Goal: Transaction & Acquisition: Book appointment/travel/reservation

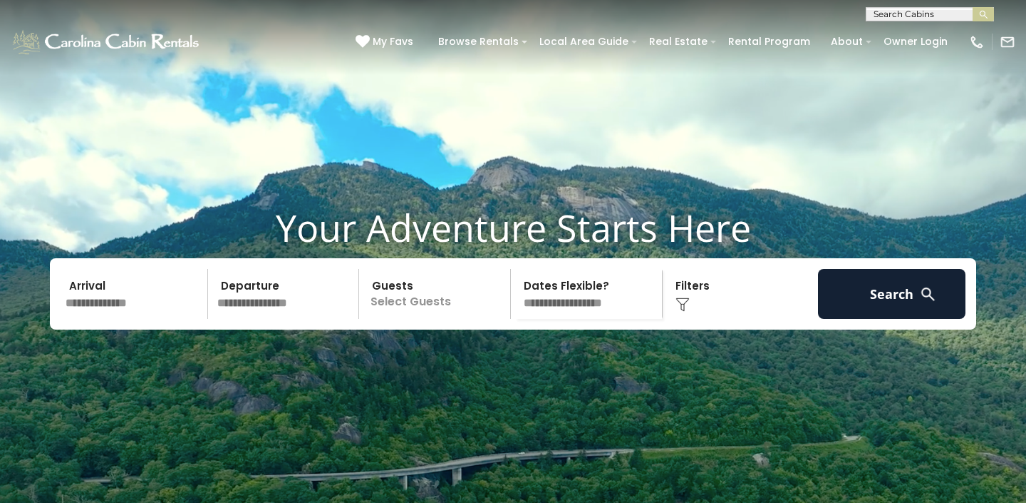
click at [128, 319] on input "text" at bounding box center [135, 294] width 148 height 50
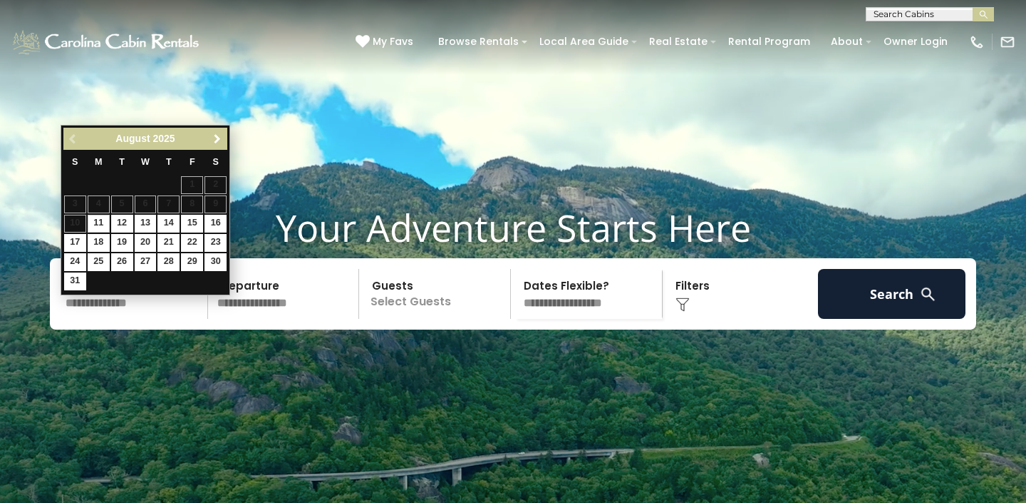
click at [214, 142] on span "Next" at bounding box center [217, 138] width 11 height 11
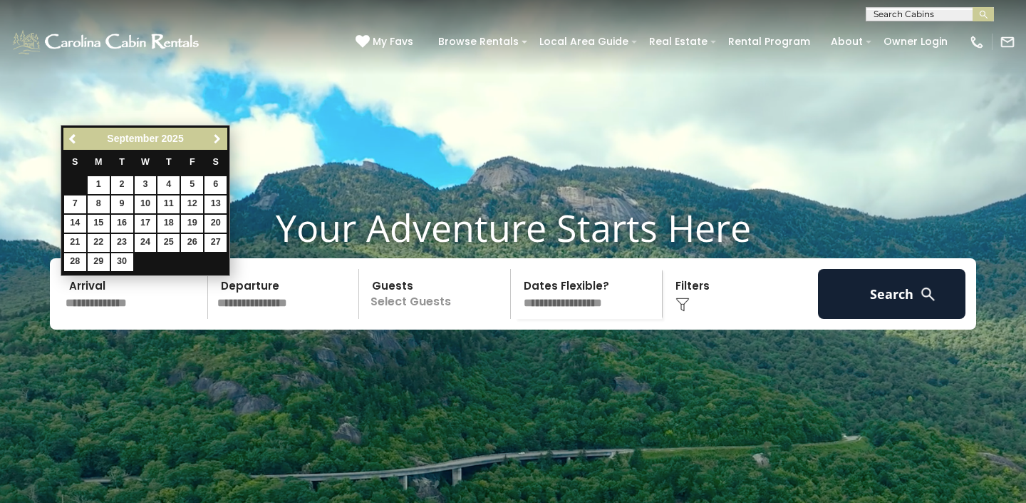
click at [214, 142] on span "Next" at bounding box center [217, 138] width 11 height 11
click at [165, 217] on link "16" at bounding box center [169, 224] width 22 height 18
type input "********"
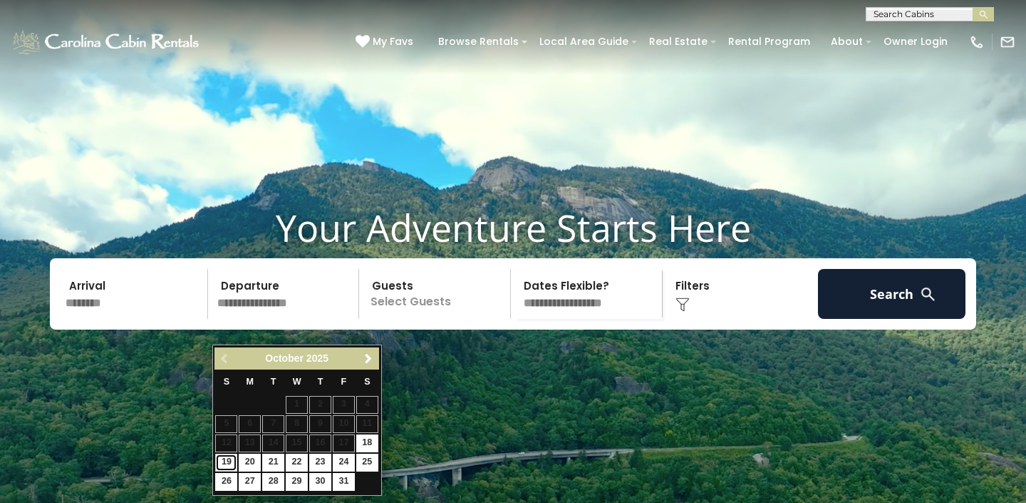
click at [226, 462] on link "19" at bounding box center [226, 462] width 22 height 18
type input "********"
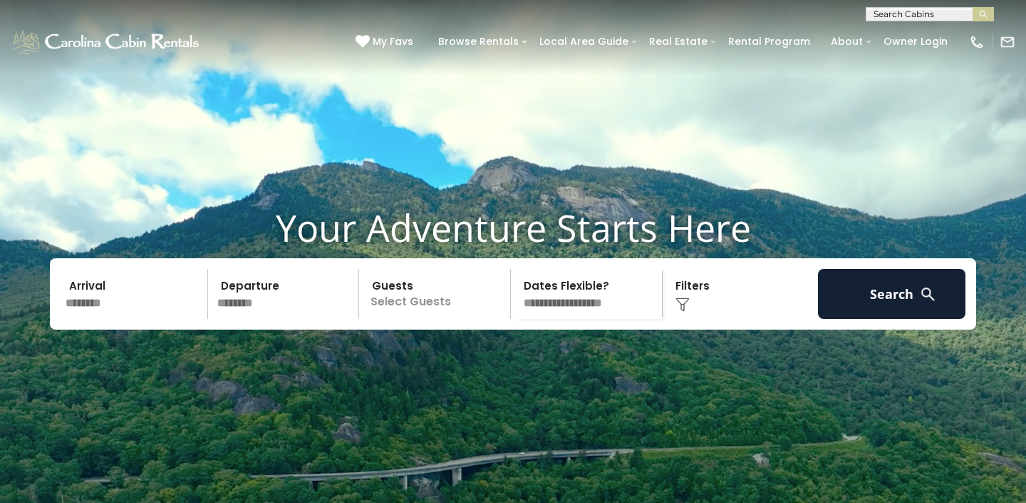
click at [466, 319] on p "Select Guests" at bounding box center [437, 294] width 147 height 50
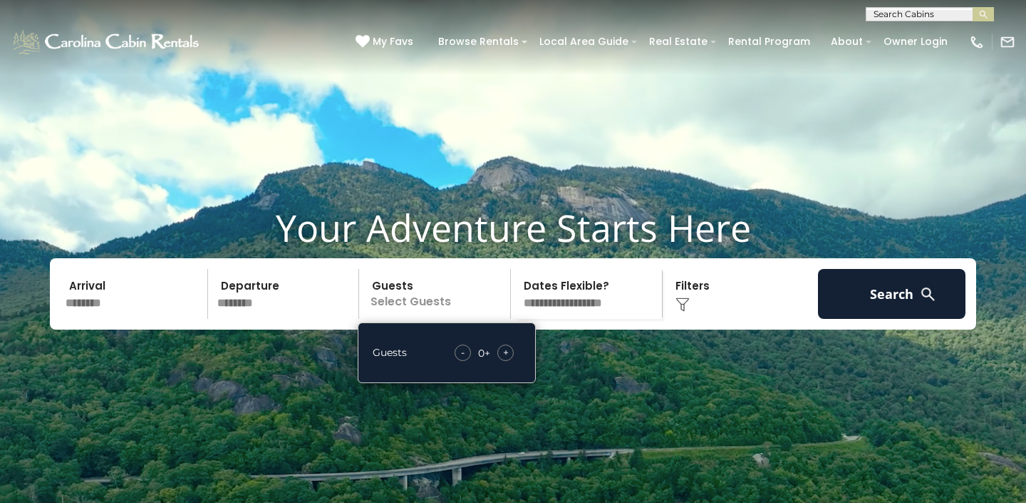
click at [503, 359] on span "+" at bounding box center [506, 352] width 6 height 14
click at [698, 319] on div "Click to Choose" at bounding box center [741, 294] width 148 height 50
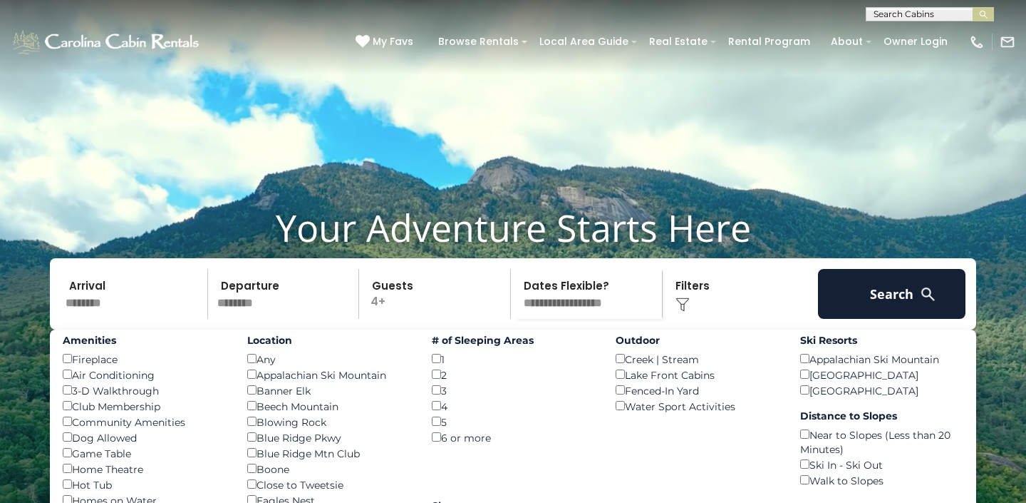
click at [441, 413] on div "4 ()" at bounding box center [513, 406] width 163 height 16
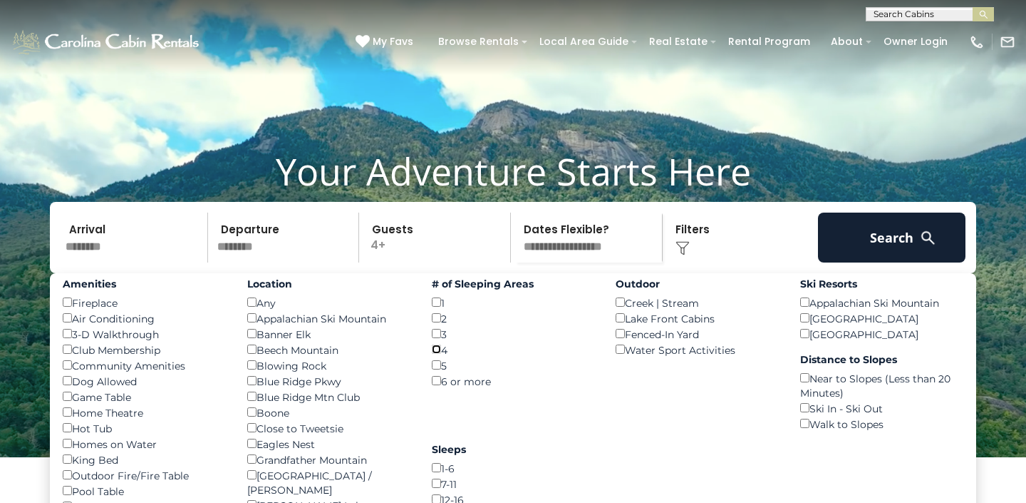
scroll to position [82, 0]
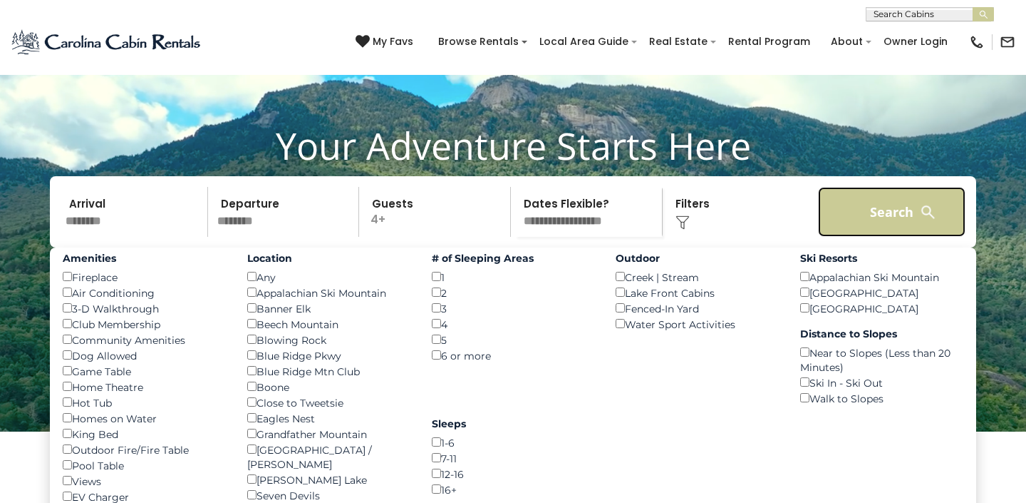
click at [865, 232] on button "Search" at bounding box center [892, 212] width 148 height 50
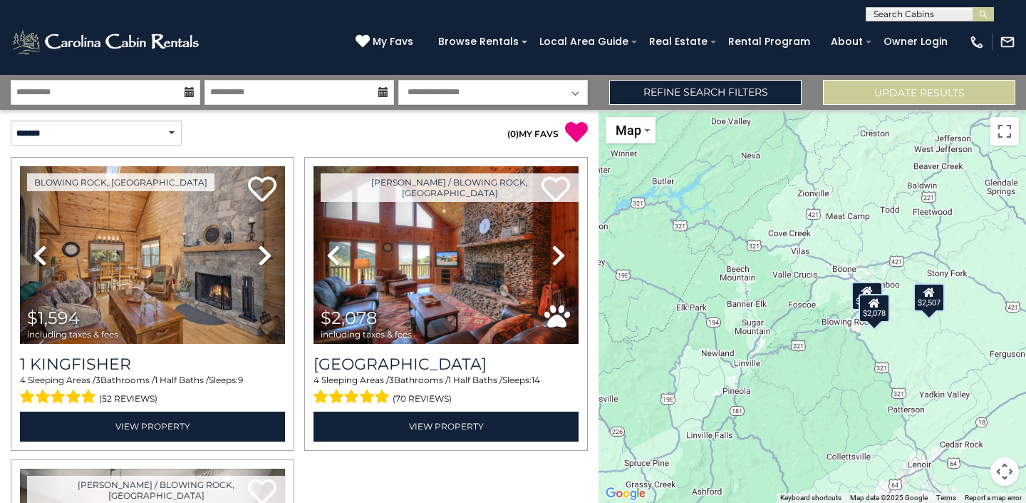
drag, startPoint x: 861, startPoint y: 344, endPoint x: 763, endPoint y: 328, distance: 99.7
click at [763, 328] on div "$1,594 $2,078 $2,507" at bounding box center [813, 306] width 428 height 393
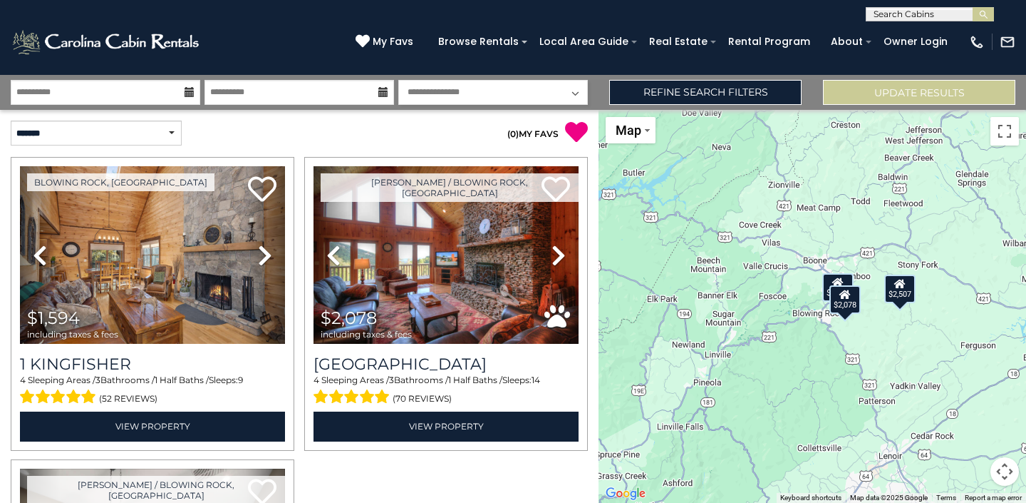
click at [1005, 463] on button "Map camera controls" at bounding box center [1005, 471] width 29 height 29
click at [975, 401] on button "Zoom in" at bounding box center [969, 400] width 29 height 29
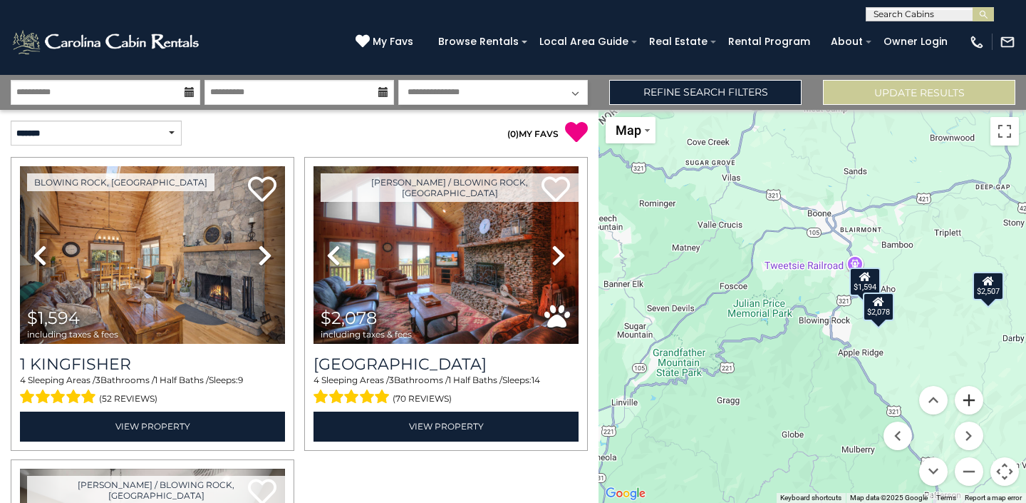
click at [975, 401] on button "Zoom in" at bounding box center [969, 400] width 29 height 29
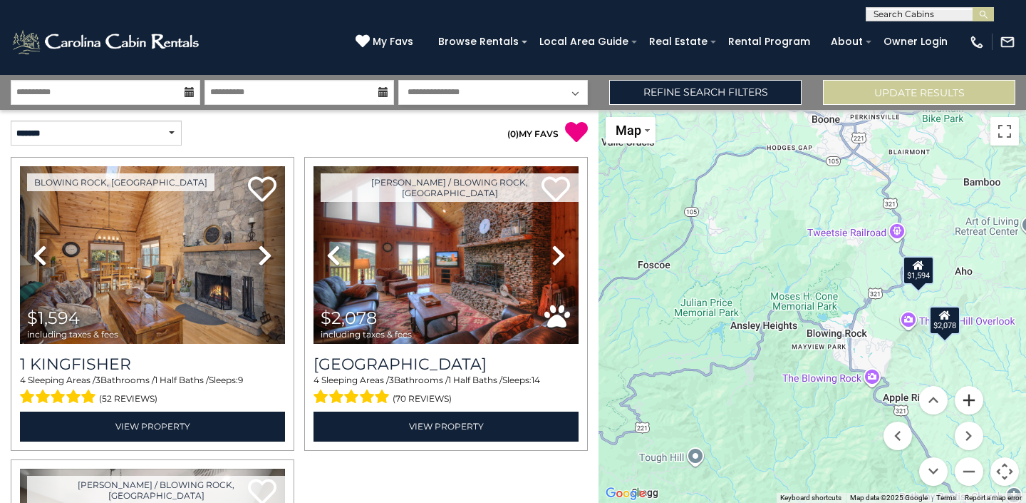
click at [970, 396] on button "Zoom in" at bounding box center [969, 400] width 29 height 29
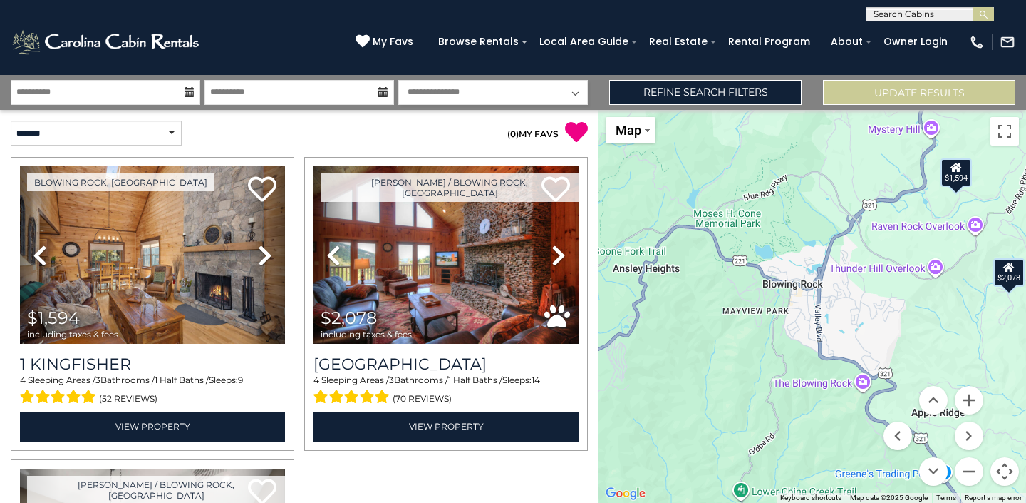
drag, startPoint x: 818, startPoint y: 393, endPoint x: 744, endPoint y: 313, distance: 109.0
click at [744, 313] on div "$1,594 $2,078 $2,507" at bounding box center [813, 306] width 428 height 393
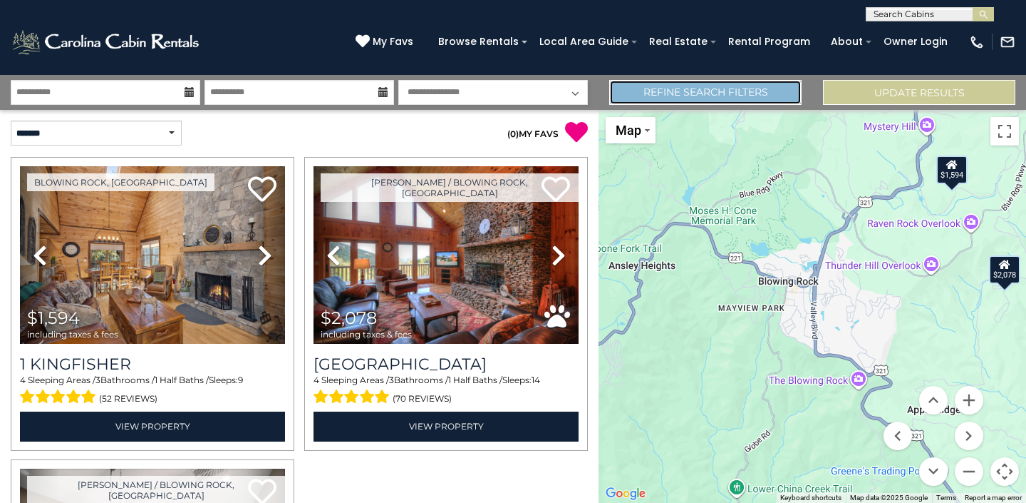
click at [749, 89] on link "Refine Search Filters" at bounding box center [705, 92] width 192 height 25
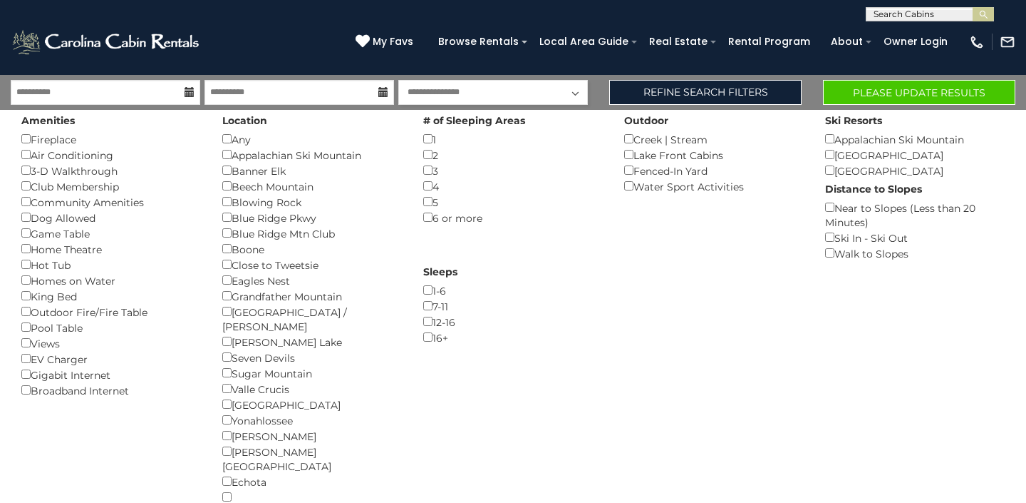
click at [429, 191] on div "4 ()" at bounding box center [513, 186] width 180 height 16
click at [890, 86] on button "Please Update Results" at bounding box center [919, 92] width 192 height 25
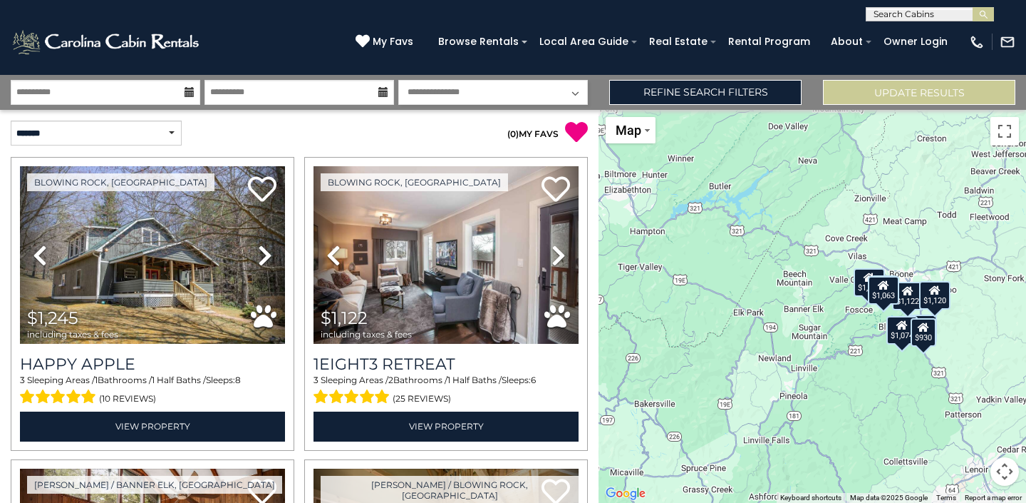
drag, startPoint x: 843, startPoint y: 307, endPoint x: 816, endPoint y: 302, distance: 27.0
click at [816, 302] on div "$1,245 $1,122 $1,314 $970 $1,120 $1,074 $1,063 $930" at bounding box center [813, 306] width 428 height 393
click at [1006, 468] on button "Map camera controls" at bounding box center [1005, 471] width 29 height 29
click at [972, 400] on button "Zoom in" at bounding box center [969, 400] width 29 height 29
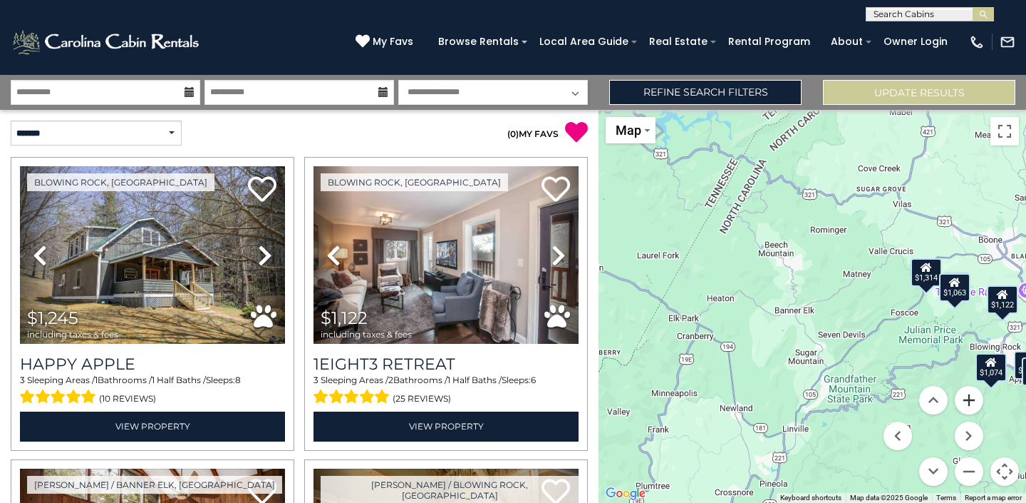
click at [972, 400] on button "Zoom in" at bounding box center [969, 400] width 29 height 29
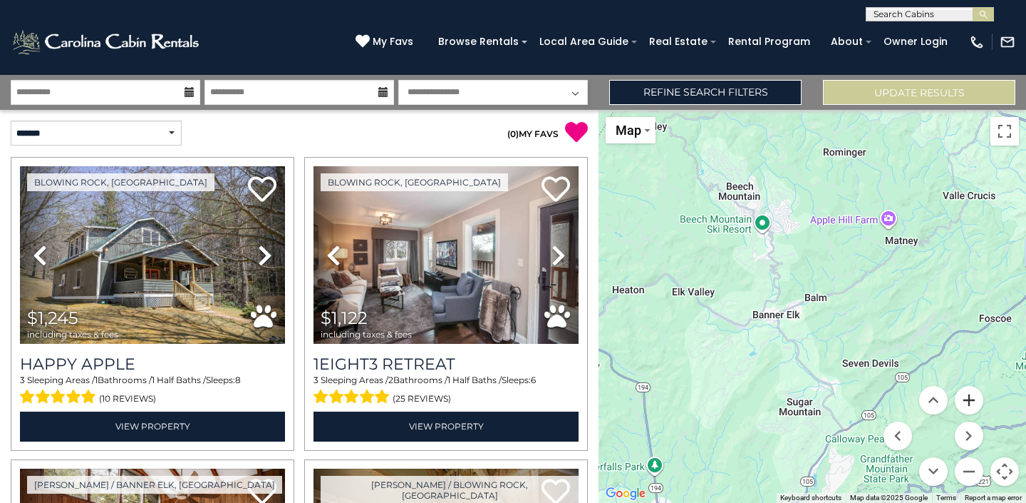
click at [972, 400] on button "Zoom in" at bounding box center [969, 400] width 29 height 29
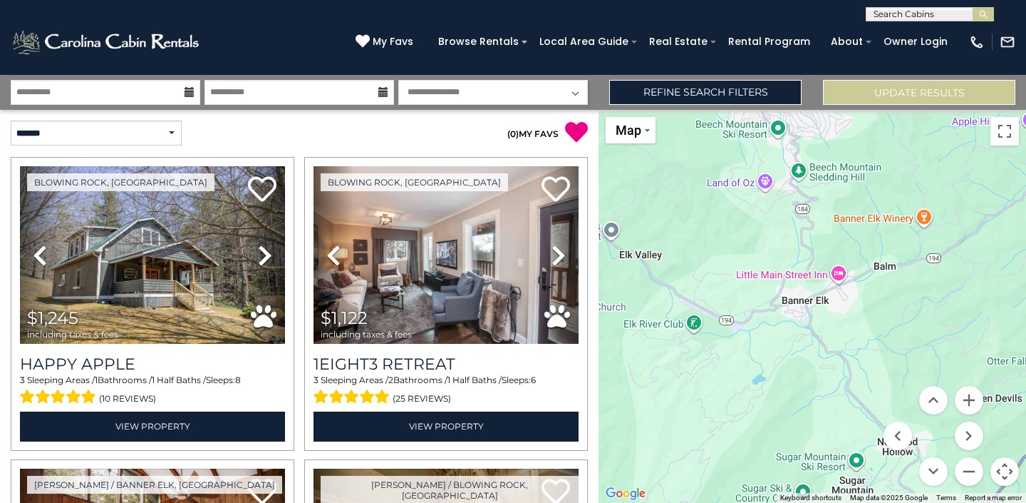
drag, startPoint x: 803, startPoint y: 397, endPoint x: 872, endPoint y: 374, distance: 73.0
click at [872, 374] on div "$1,245 $1,122 $1,314 $970 $1,120 $1,074 $1,063 $930" at bounding box center [813, 306] width 428 height 393
